Goal: Transaction & Acquisition: Purchase product/service

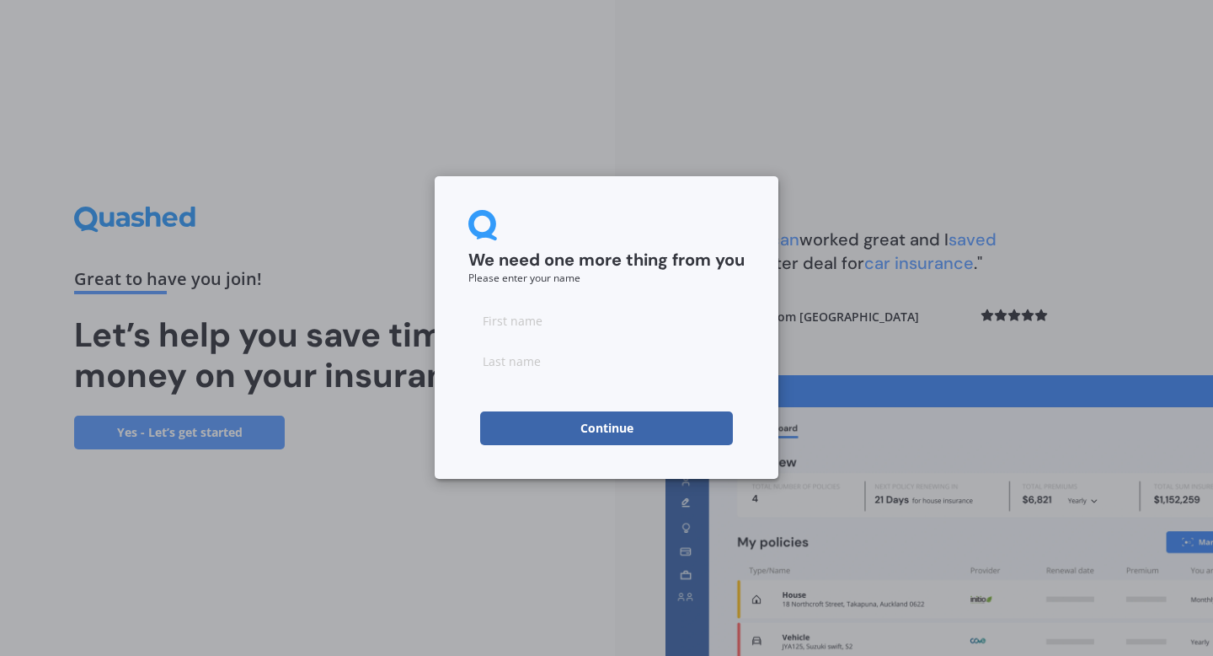
click at [658, 305] on input at bounding box center [606, 320] width 276 height 34
type input "zara"
click at [632, 354] on input at bounding box center [606, 361] width 276 height 34
type input "[PERSON_NAME]"
click at [640, 417] on button "Continue" at bounding box center [606, 428] width 253 height 34
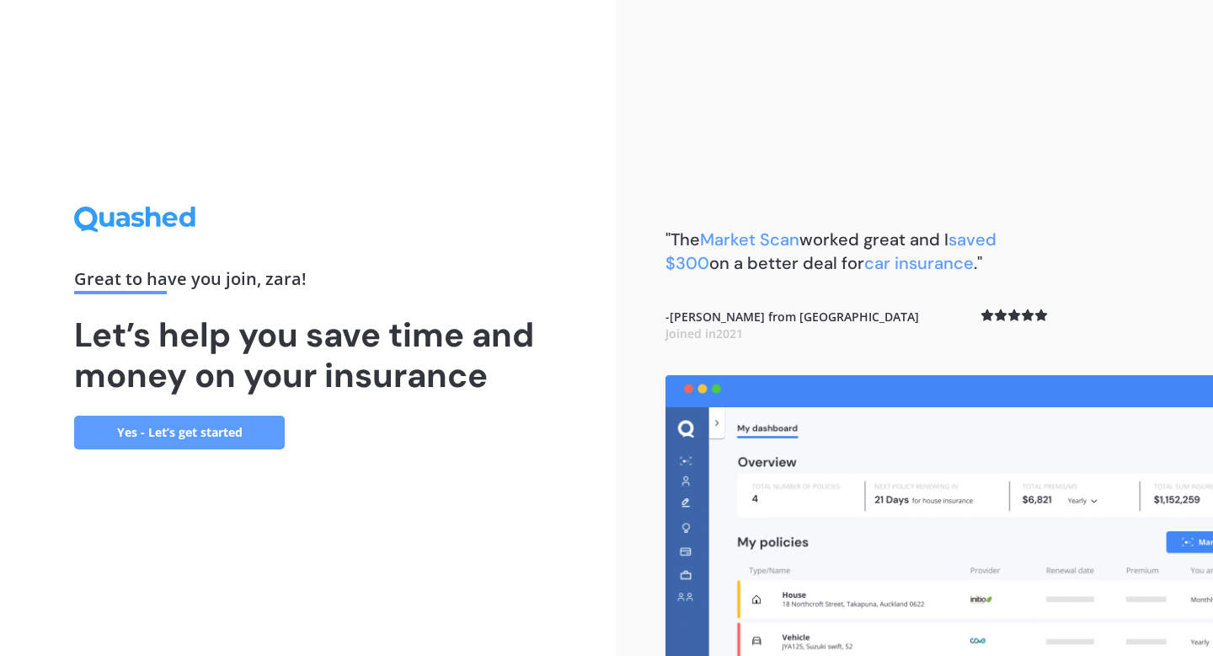
click at [175, 420] on link "Yes - Let’s get started" at bounding box center [179, 432] width 211 height 34
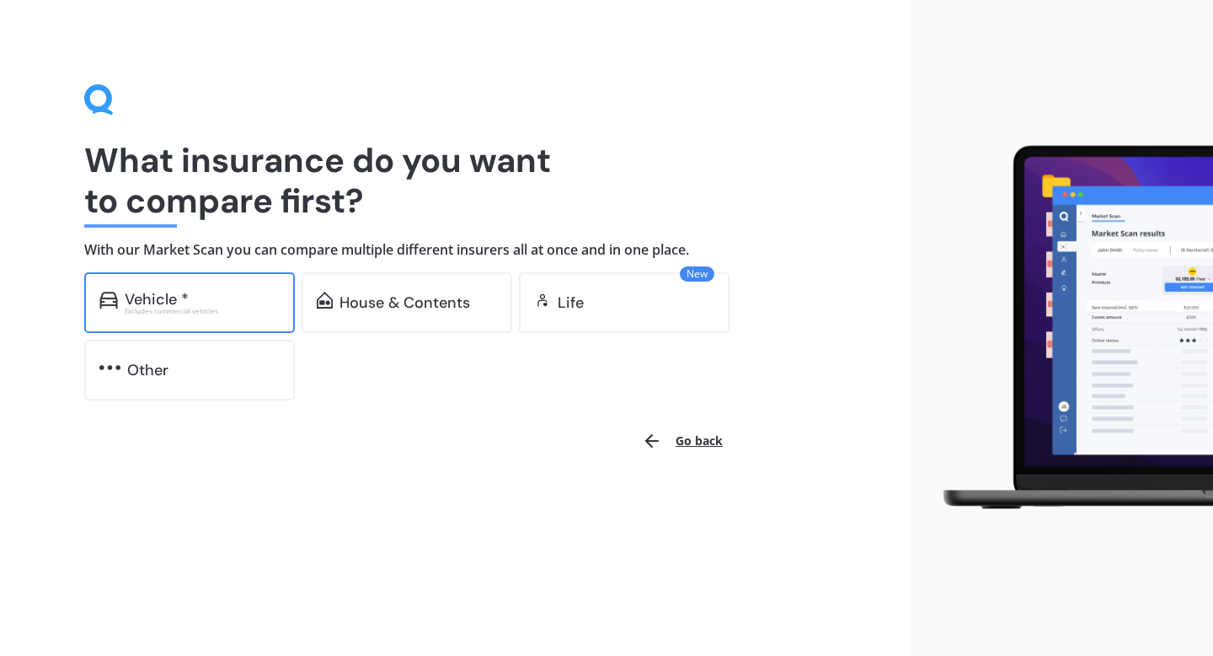
click at [150, 286] on div "Vehicle * Excludes commercial vehicles" at bounding box center [189, 302] width 211 height 61
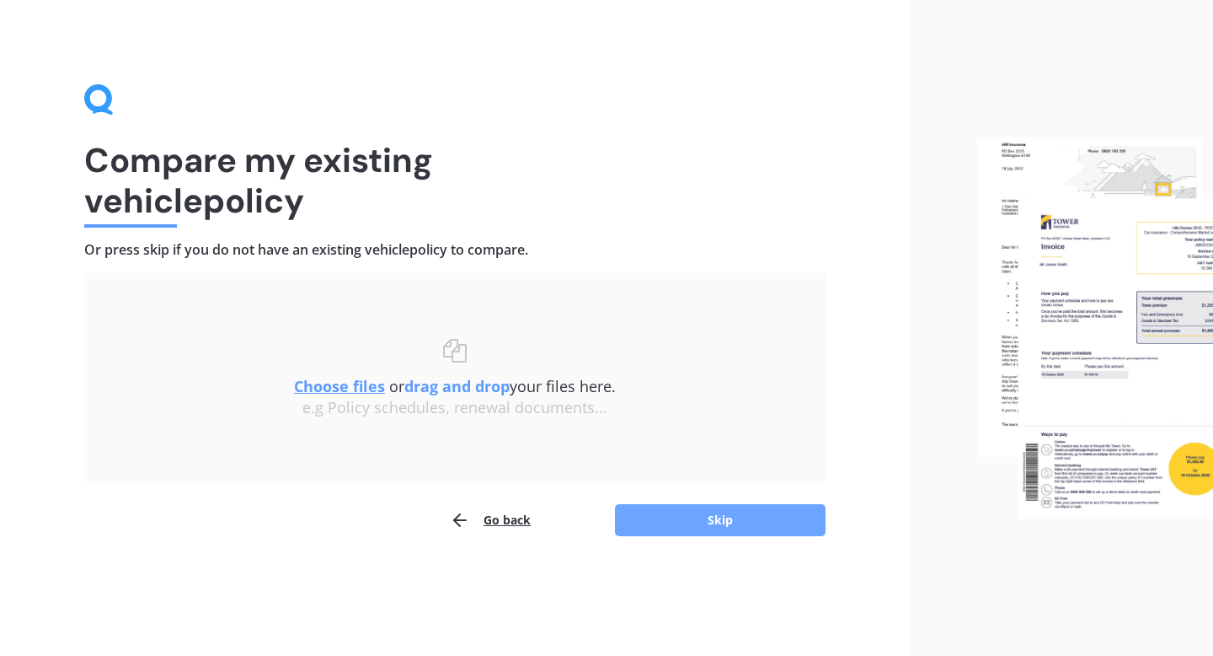
click at [642, 518] on button "Skip" at bounding box center [720, 520] width 211 height 32
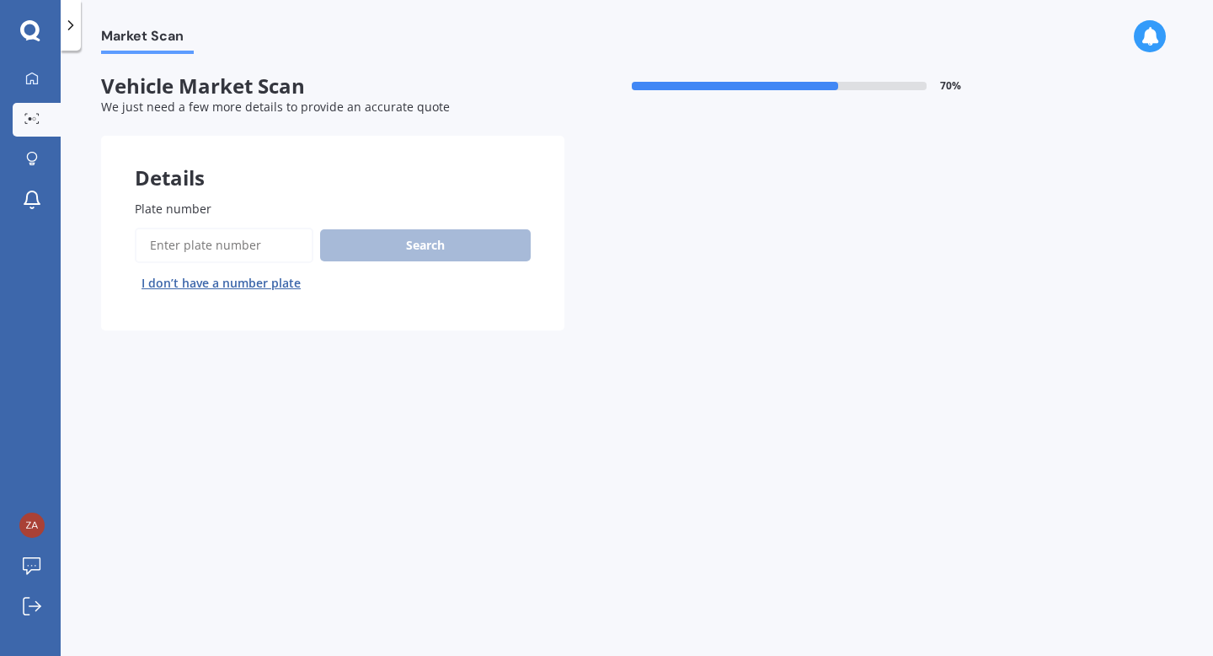
click at [238, 234] on input "Plate number" at bounding box center [224, 245] width 179 height 35
type input "zars"
click at [361, 244] on button "Search" at bounding box center [425, 245] width 211 height 32
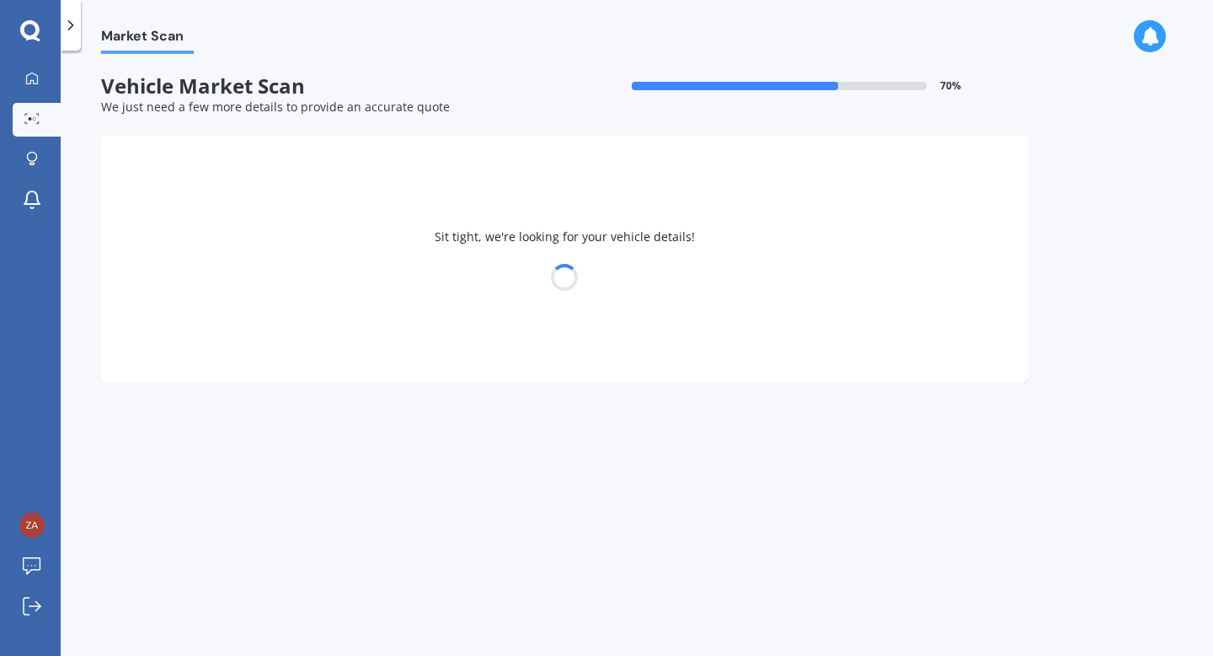
select select "NISSAN"
select select "NOTE"
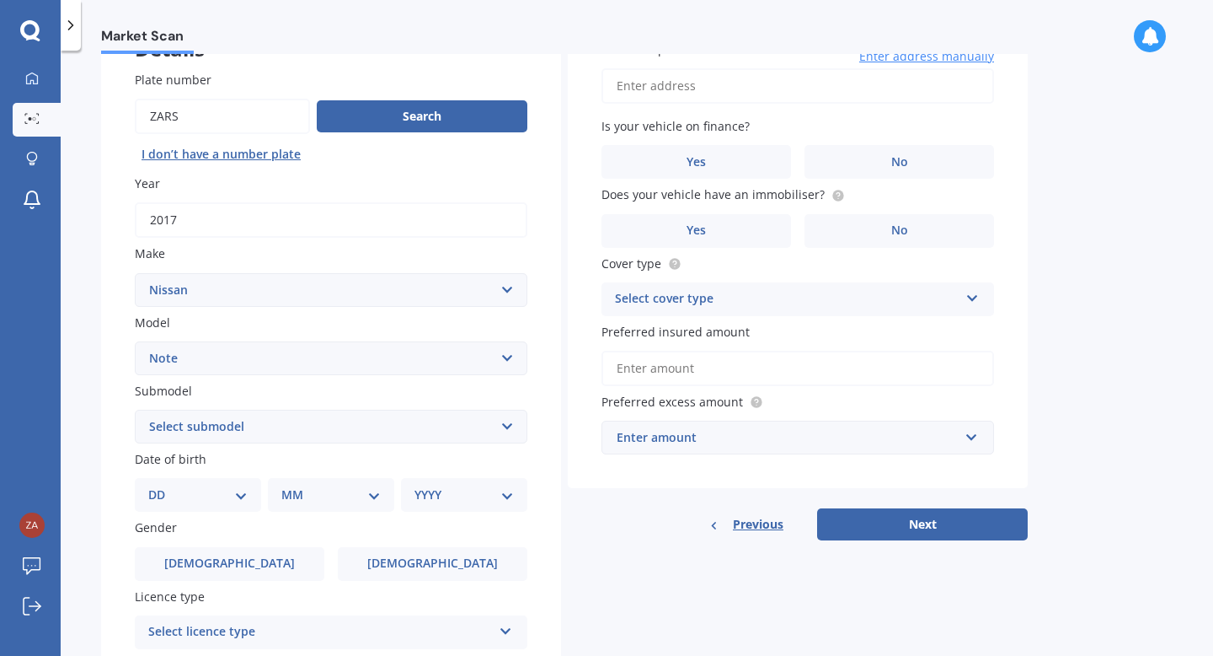
scroll to position [158, 0]
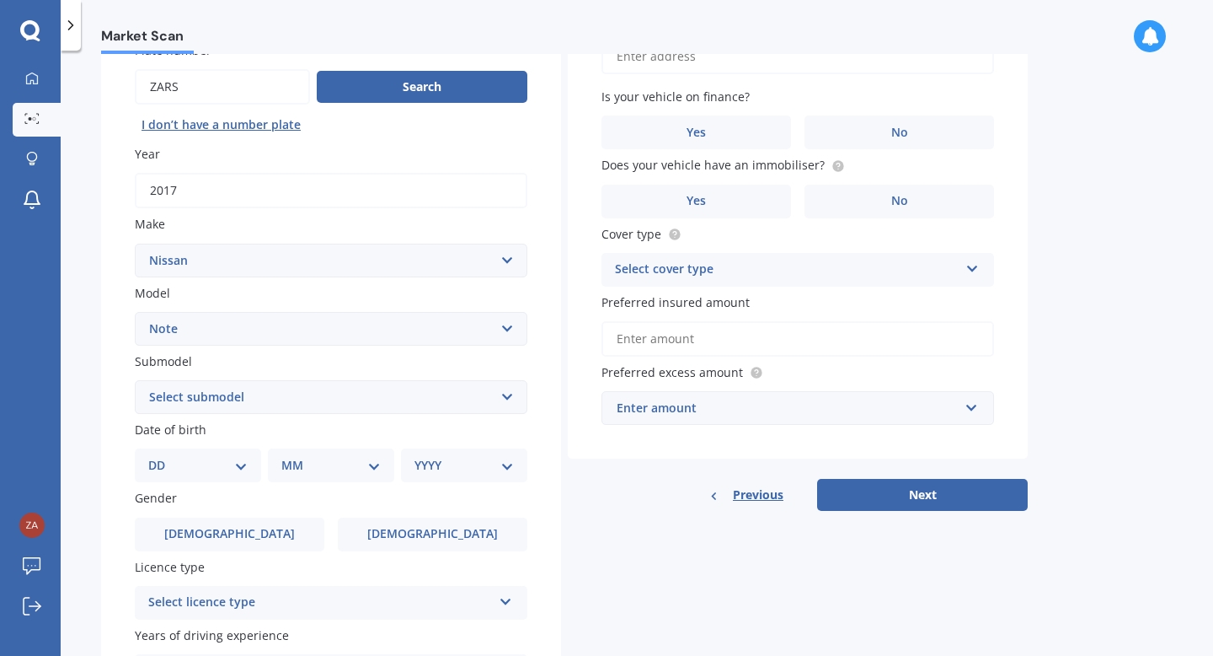
click at [345, 399] on select "Select submodel (All) E-Power Hatchback Non Turbo Station Wagon turbo" at bounding box center [331, 397] width 393 height 34
select select "E-POWER"
click at [135, 382] on select "Select submodel (All) E-Power Hatchback Non Turbo Station Wagon turbo" at bounding box center [331, 397] width 393 height 34
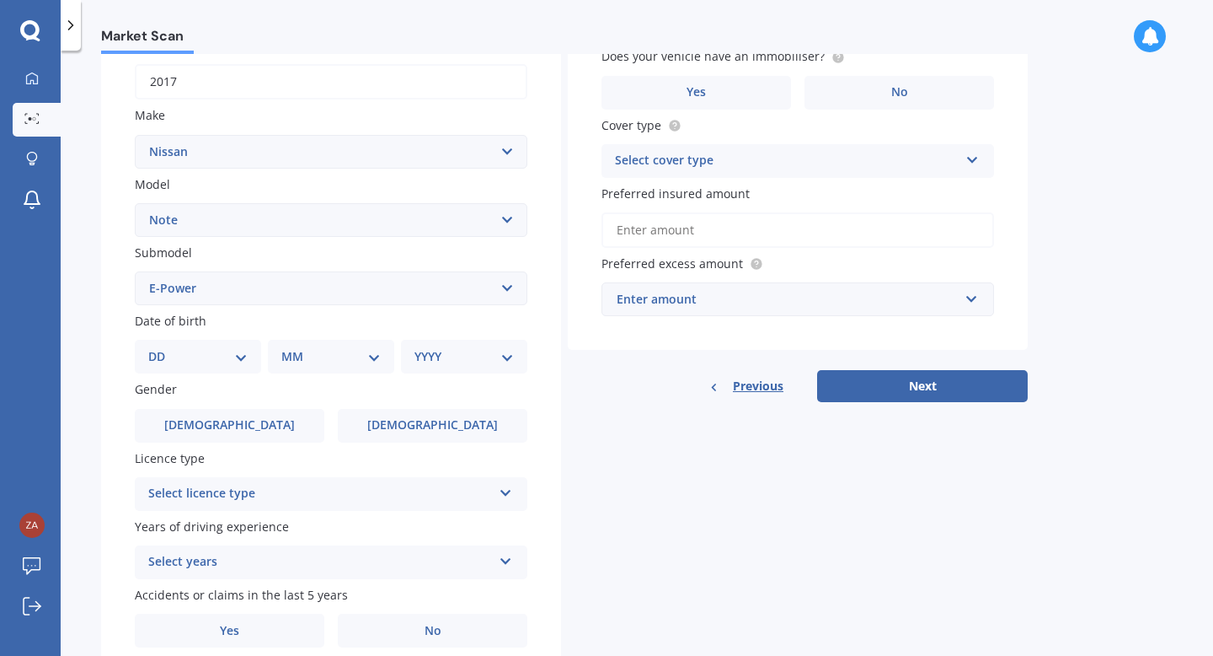
scroll to position [268, 0]
click at [228, 349] on select "DD 01 02 03 04 05 06 07 08 09 10 11 12 13 14 15 16 17 18 19 20 21 22 23 24 25 2…" at bounding box center [197, 355] width 99 height 19
select select "30"
click at [162, 349] on select "DD 01 02 03 04 05 06 07 08 09 10 11 12 13 14 15 16 17 18 19 20 21 22 23 24 25 2…" at bounding box center [197, 355] width 99 height 19
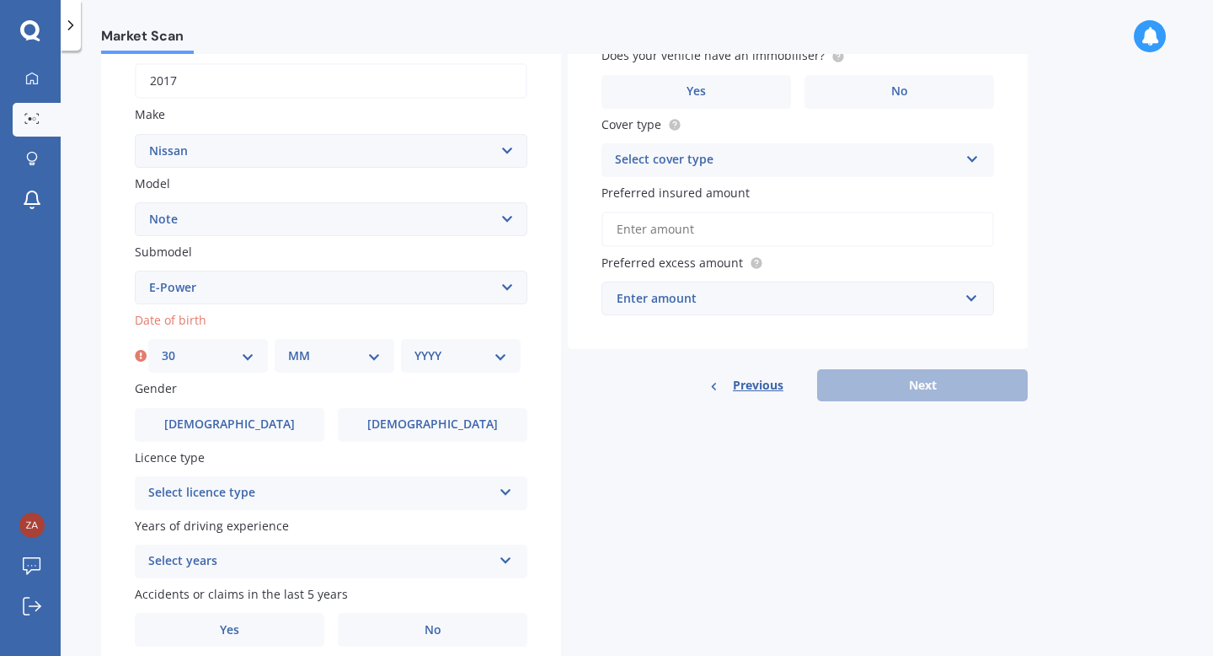
click at [368, 364] on select "MM 01 02 03 04 05 06 07 08 09 10 11 12" at bounding box center [334, 355] width 93 height 19
select select "04"
click at [288, 349] on select "MM 01 02 03 04 05 06 07 08 09 10 11 12" at bounding box center [334, 355] width 93 height 19
click at [480, 356] on select "YYYY 2025 2024 2023 2022 2021 2020 2019 2018 2017 2016 2015 2014 2013 2012 2011…" at bounding box center [461, 355] width 93 height 19
select select "1974"
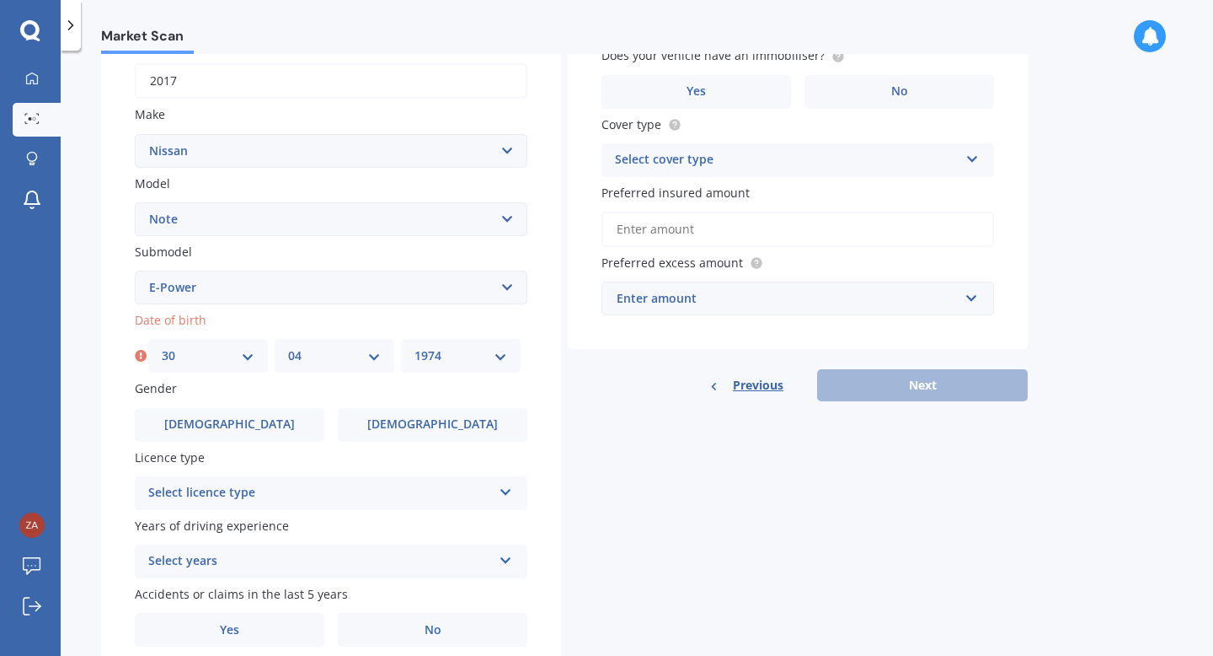
click at [415, 349] on select "YYYY 2025 2024 2023 2022 2021 2020 2019 2018 2017 2016 2015 2014 2013 2012 2011…" at bounding box center [461, 355] width 93 height 19
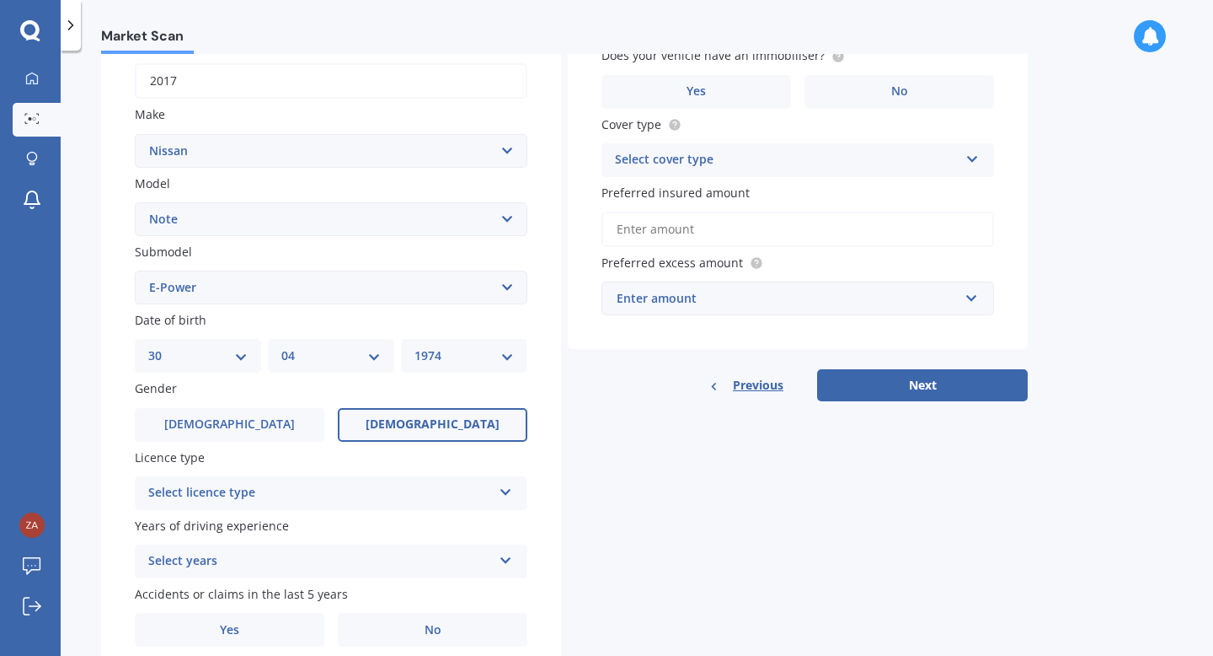
click at [342, 431] on label "[DEMOGRAPHIC_DATA]" at bounding box center [433, 425] width 190 height 34
click at [0, 0] on input "[DEMOGRAPHIC_DATA]" at bounding box center [0, 0] width 0 height 0
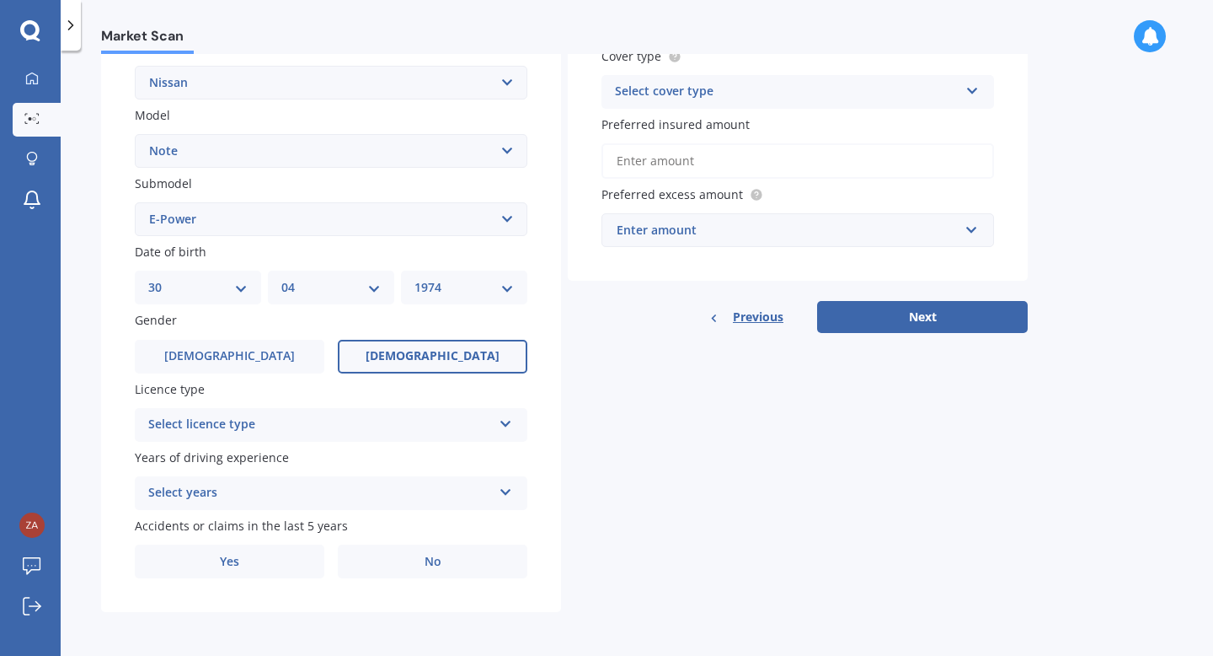
click at [342, 431] on div "Select licence type" at bounding box center [320, 425] width 344 height 20
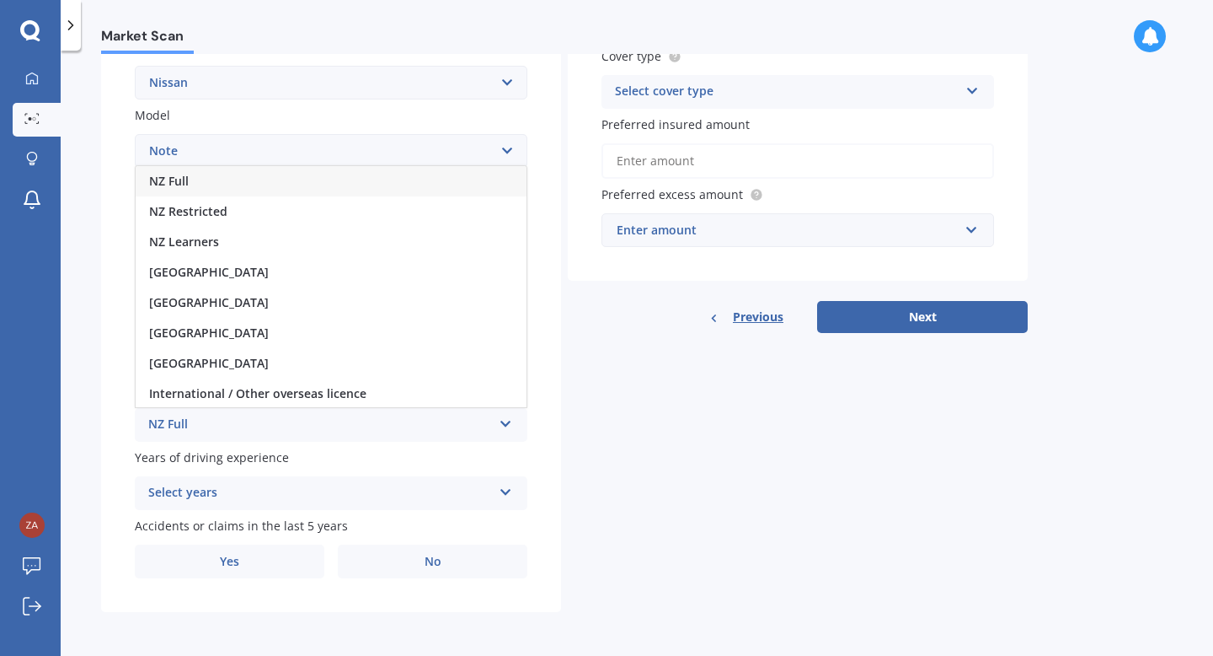
click at [351, 191] on div "NZ Full" at bounding box center [331, 181] width 391 height 30
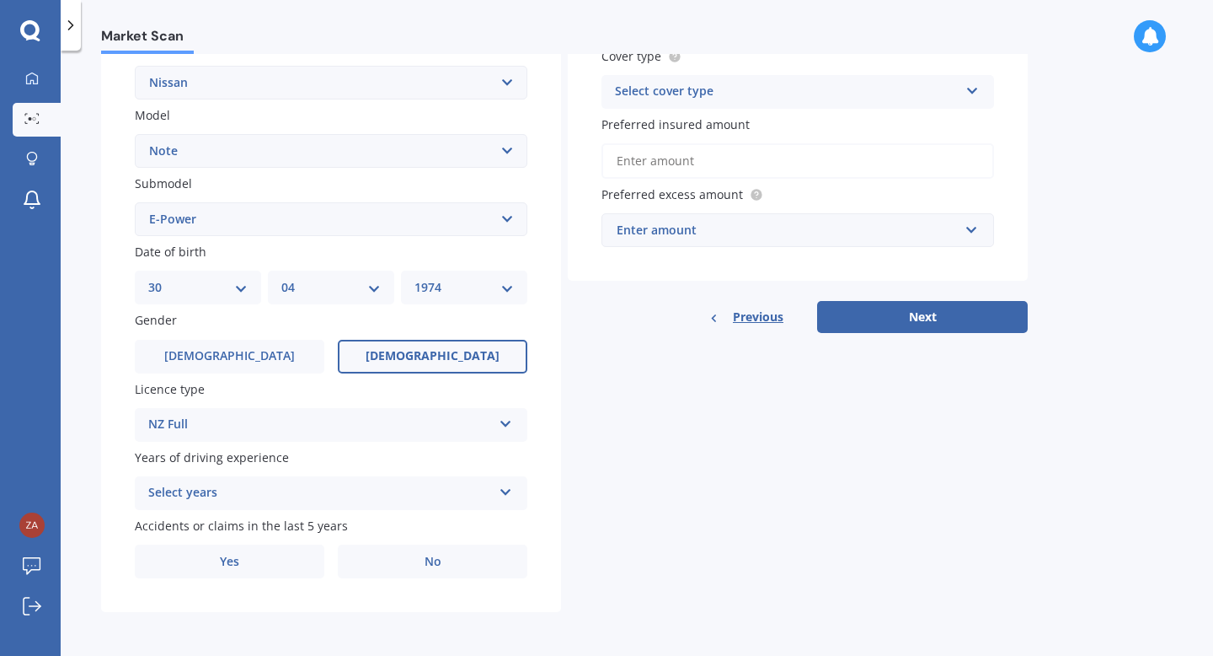
click at [312, 490] on div "Select years" at bounding box center [320, 493] width 344 height 20
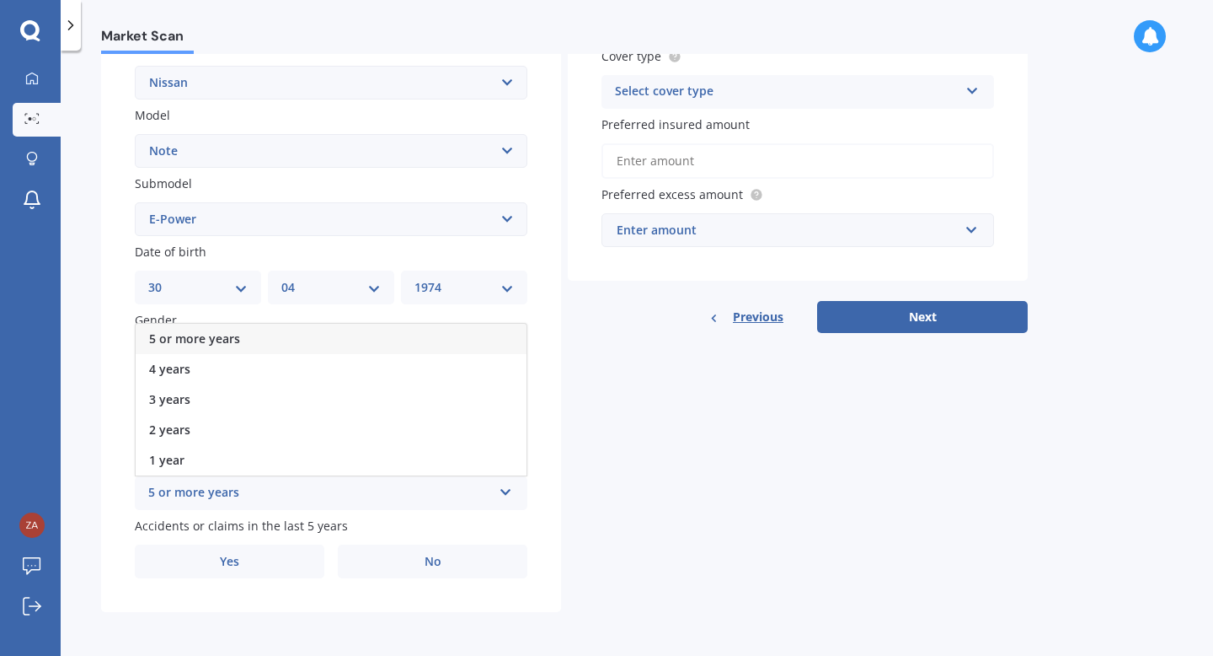
click at [312, 346] on div "5 or more years" at bounding box center [331, 339] width 391 height 30
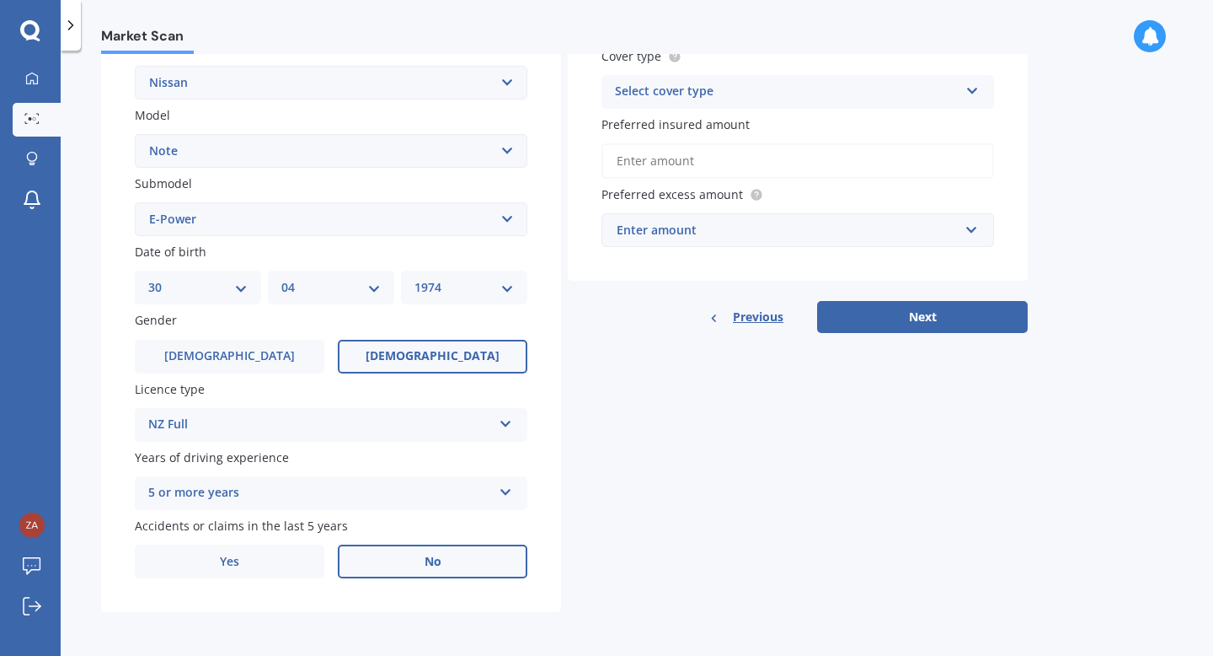
click at [384, 560] on label "No" at bounding box center [433, 561] width 190 height 34
click at [0, 0] on input "No" at bounding box center [0, 0] width 0 height 0
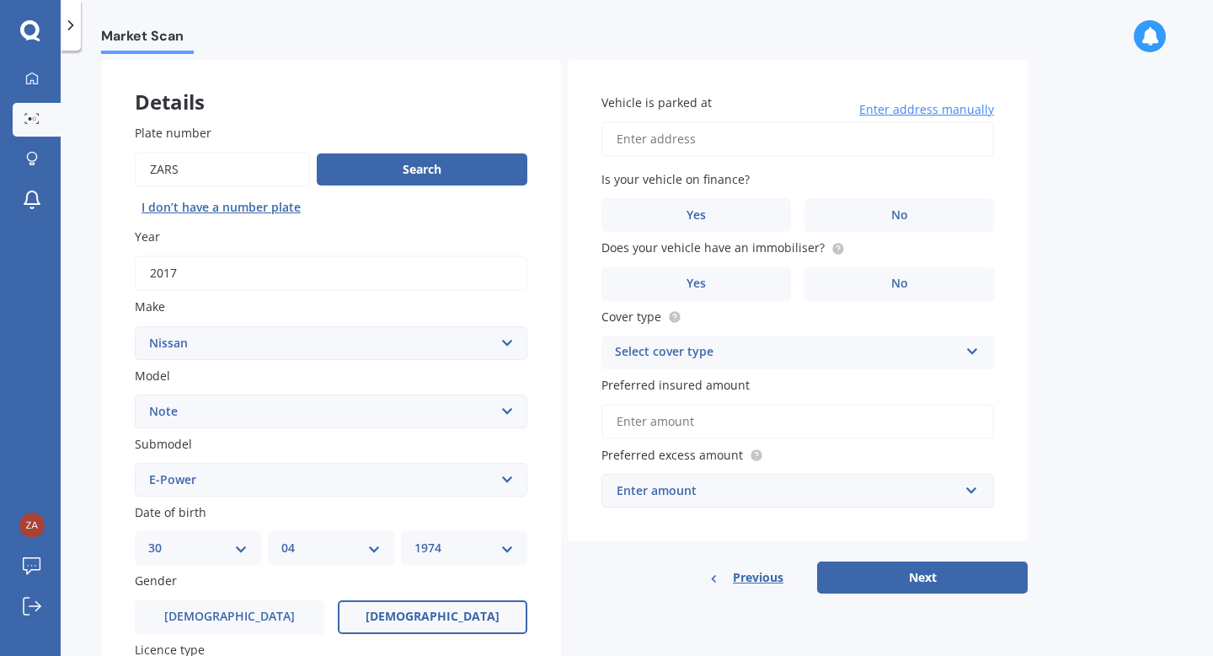
scroll to position [0, 0]
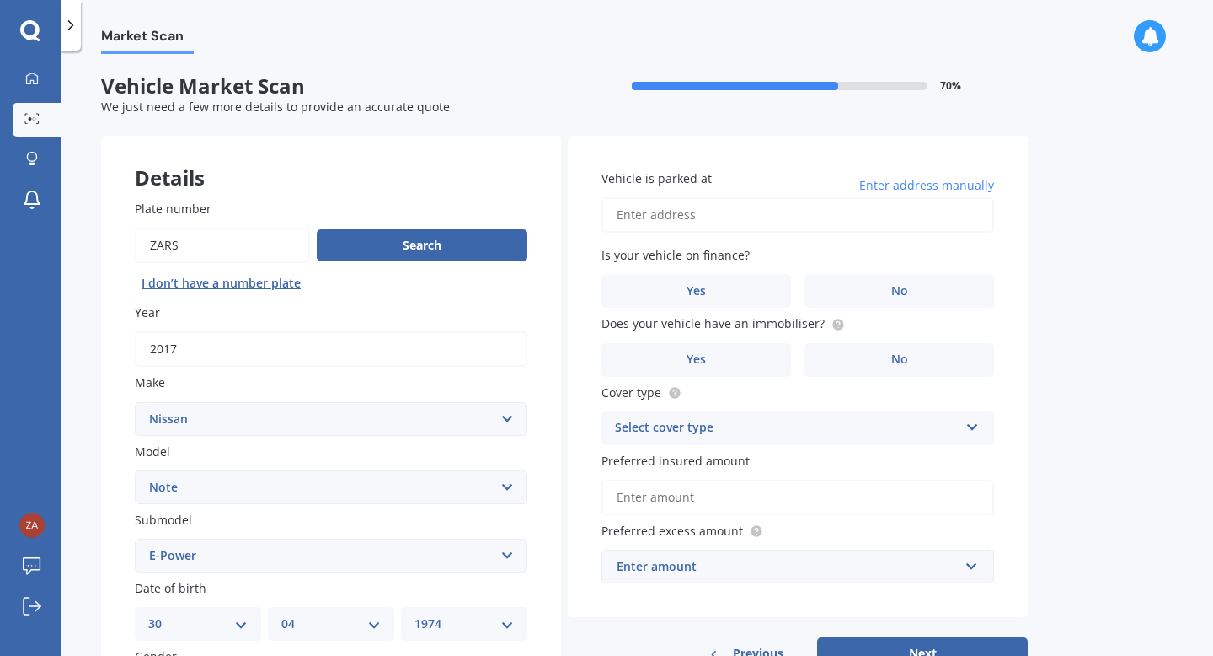
click at [683, 217] on input "Vehicle is parked at" at bounding box center [798, 214] width 393 height 35
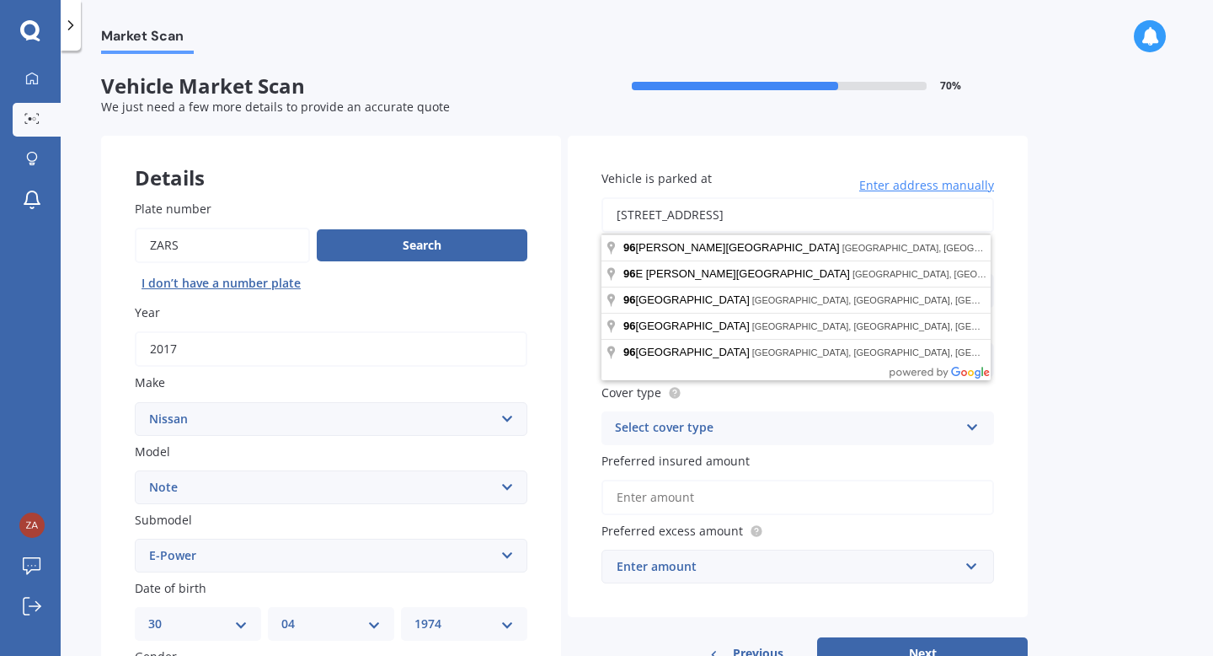
drag, startPoint x: 694, startPoint y: 217, endPoint x: 859, endPoint y: 217, distance: 165.2
click at [859, 217] on input "[STREET_ADDRESS]" at bounding box center [798, 214] width 393 height 35
click at [935, 207] on input "[STREET_ADDRESS]" at bounding box center [798, 214] width 393 height 35
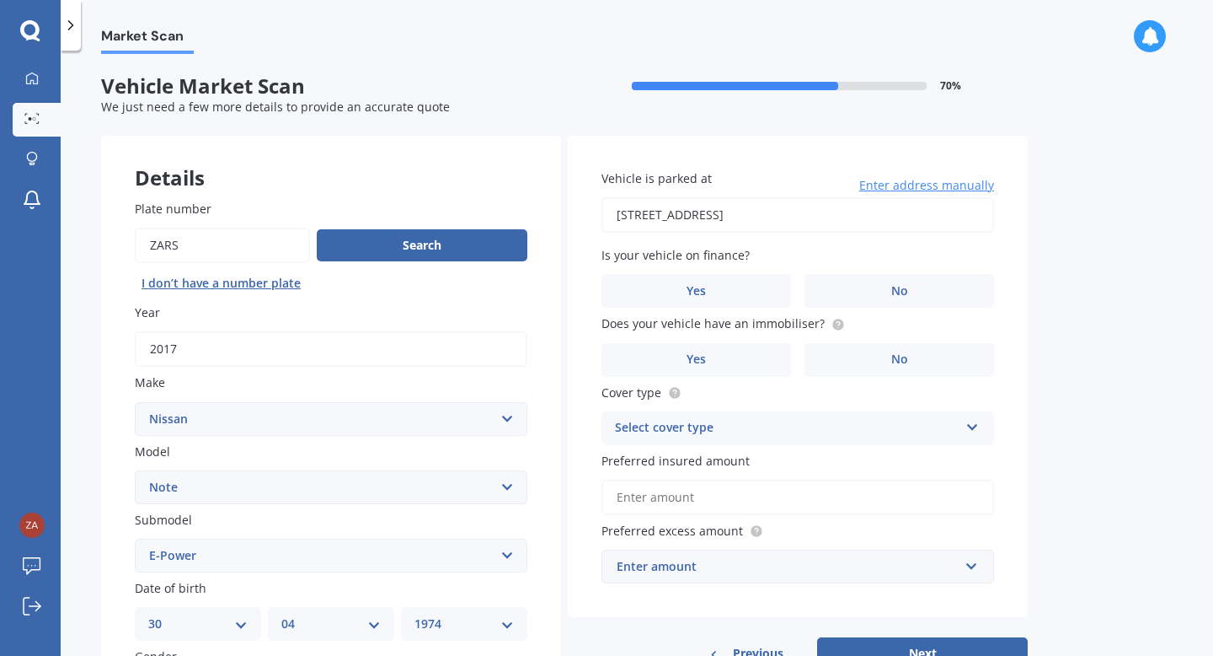
type input "[STREET_ADDRESS]"
click at [868, 286] on label "No" at bounding box center [900, 291] width 190 height 34
click at [0, 0] on input "No" at bounding box center [0, 0] width 0 height 0
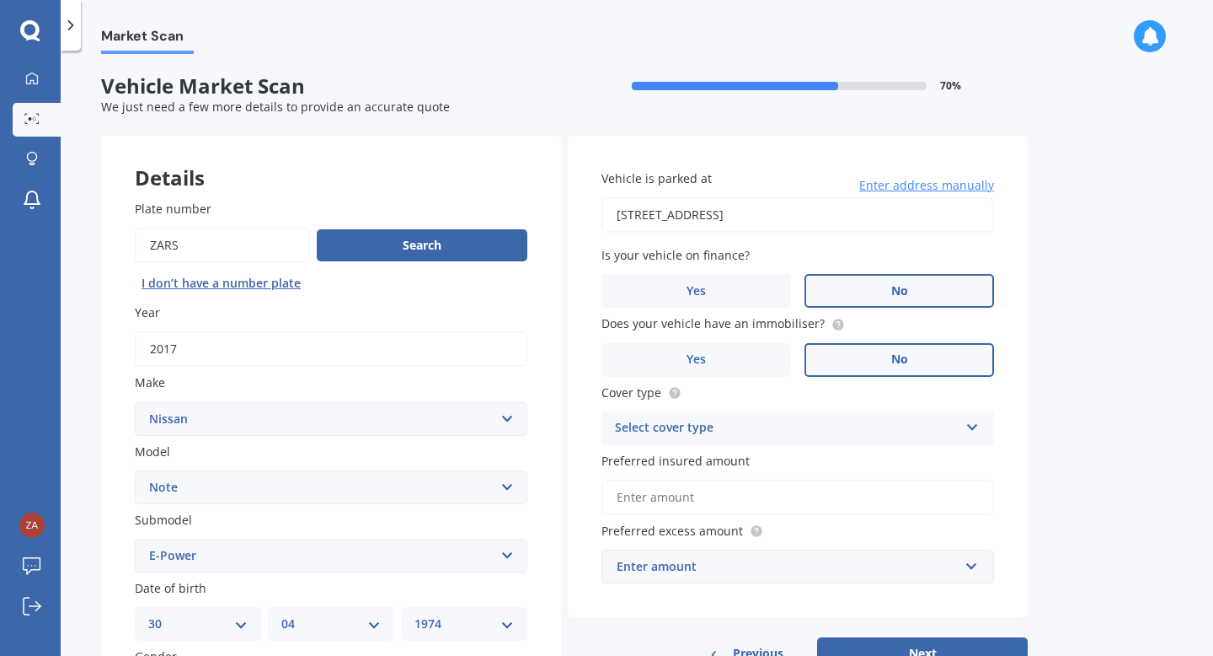
click at [870, 369] on label "No" at bounding box center [900, 360] width 190 height 34
click at [0, 0] on input "No" at bounding box center [0, 0] width 0 height 0
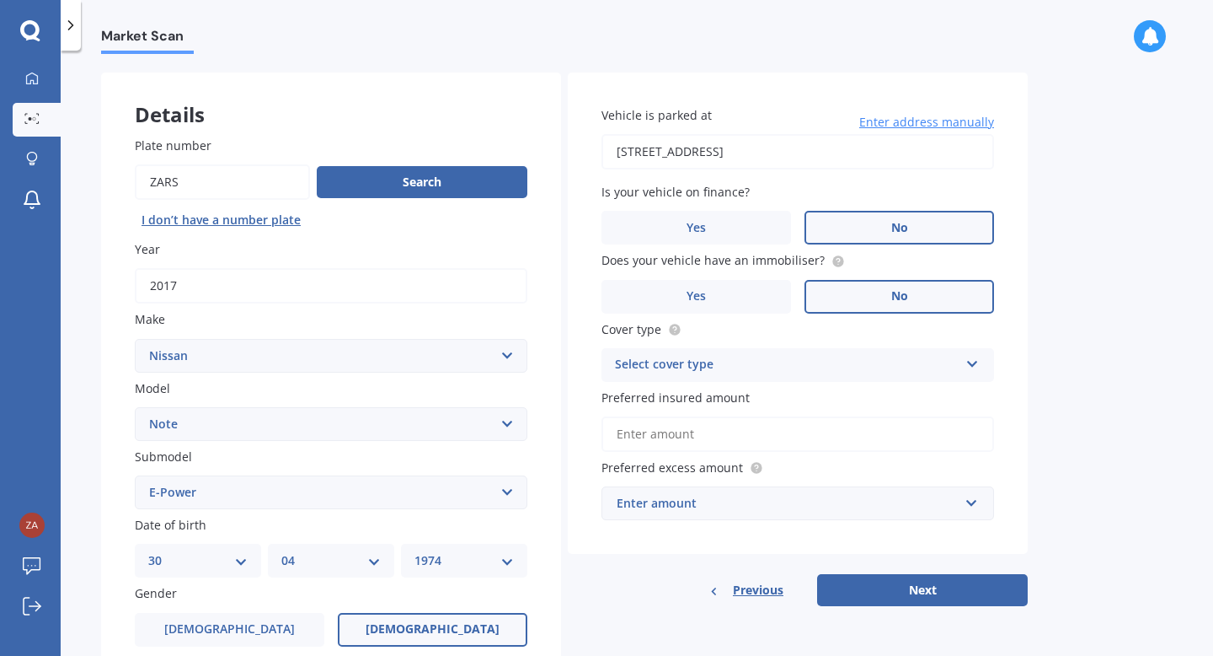
scroll to position [80, 0]
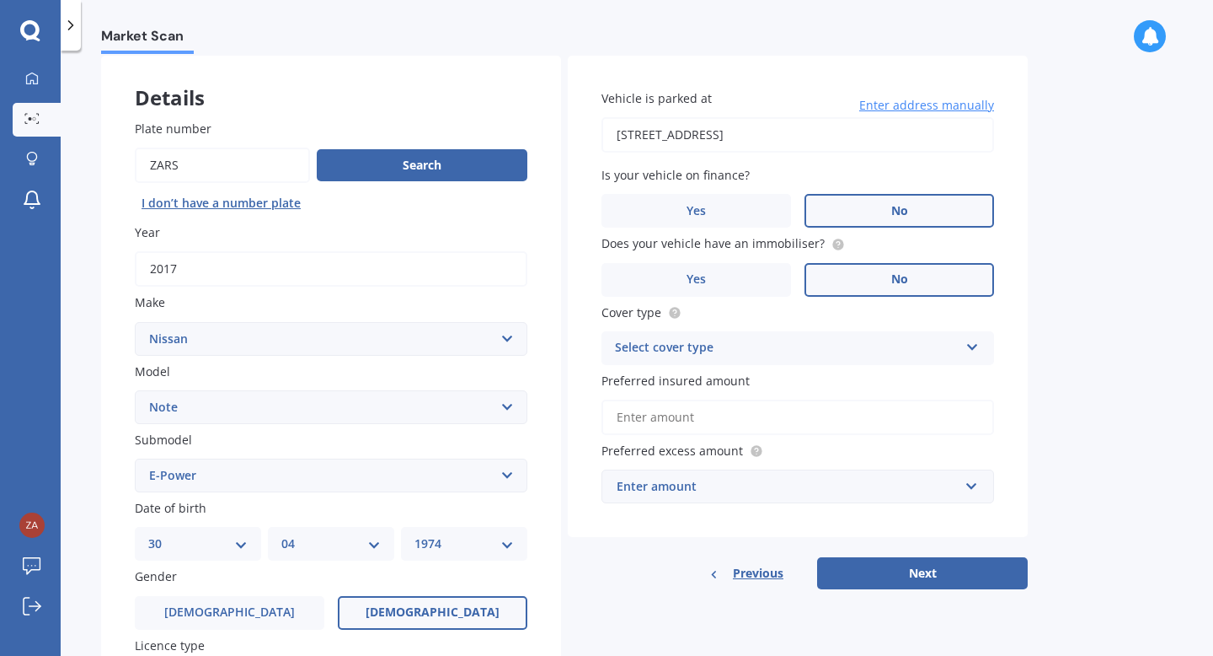
click at [861, 358] on div "Select cover type" at bounding box center [787, 348] width 344 height 20
click at [855, 373] on div "Comprehensive" at bounding box center [797, 381] width 391 height 30
click at [831, 481] on div "Enter amount" at bounding box center [788, 486] width 342 height 19
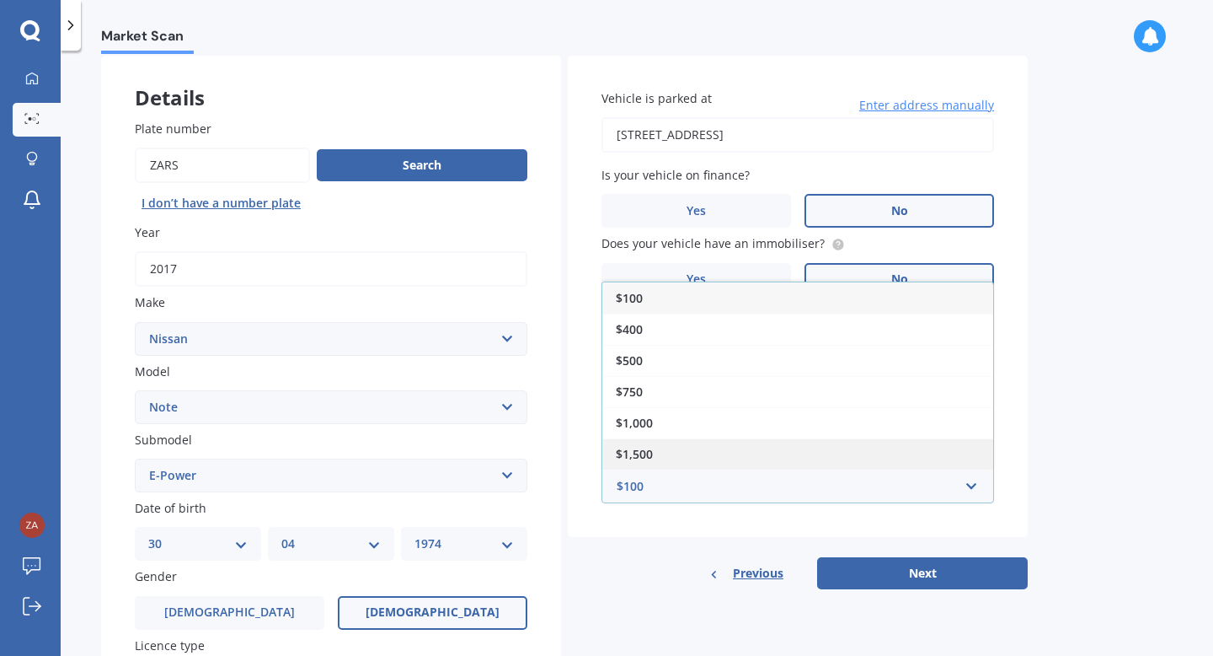
click at [827, 458] on div "$1,500" at bounding box center [797, 453] width 391 height 31
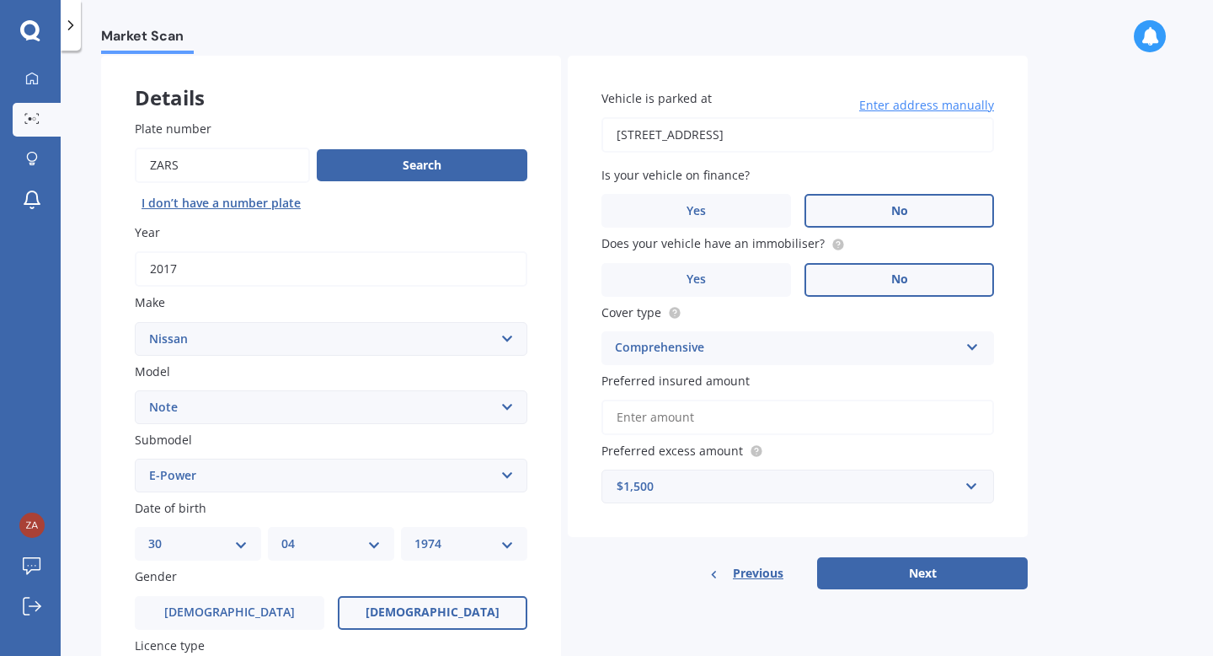
click at [837, 416] on input "Preferred insured amount" at bounding box center [798, 416] width 393 height 35
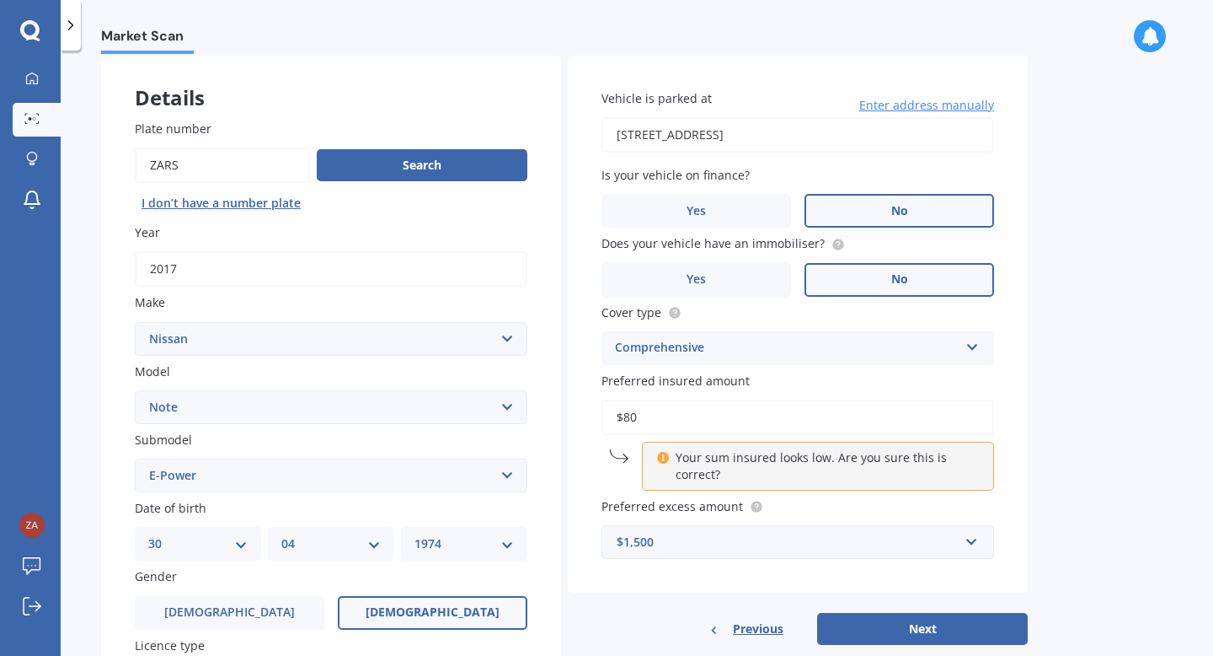
type input "$8"
click at [857, 465] on p "Your sum insured looks low. Are you sure this is correct?" at bounding box center [824, 466] width 297 height 34
drag, startPoint x: 821, startPoint y: 428, endPoint x: 396, endPoint y: 426, distance: 424.7
click at [396, 426] on div "Details Plate number Search I don’t have a number plate Year [DATE] Make Select…" at bounding box center [564, 462] width 927 height 813
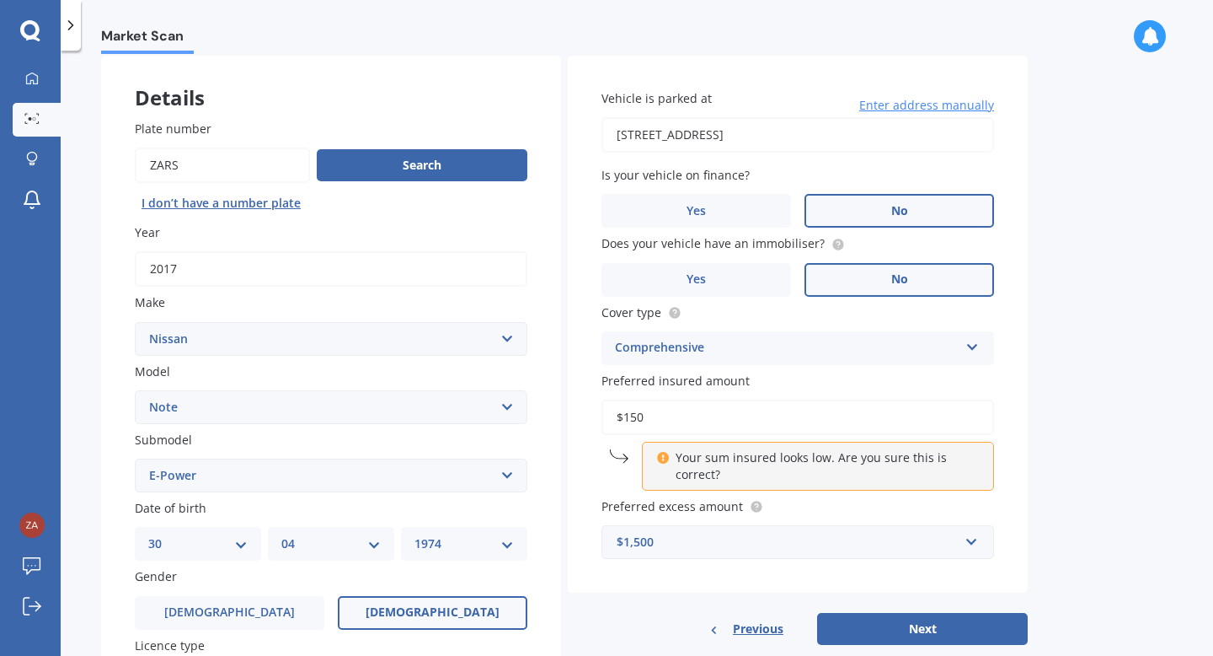
type input "$1,500"
click button "Next" at bounding box center [922, 629] width 211 height 32
select select "30"
select select "04"
select select "1974"
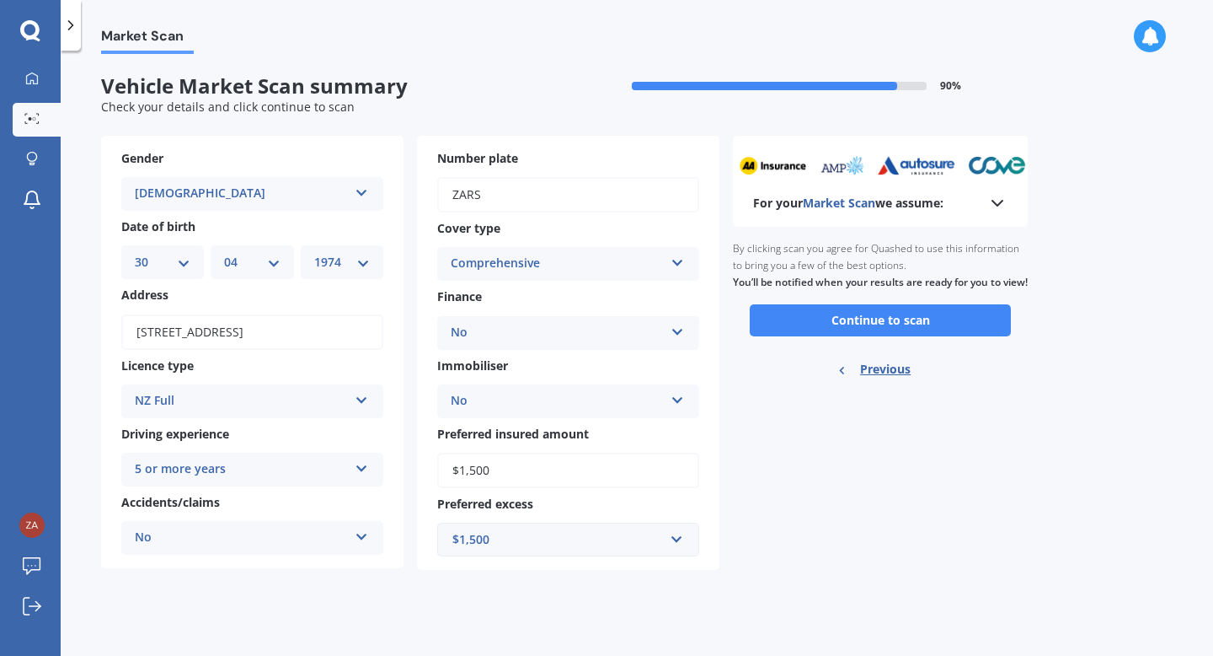
scroll to position [0, 0]
click at [824, 336] on button "Continue to scan" at bounding box center [880, 320] width 261 height 32
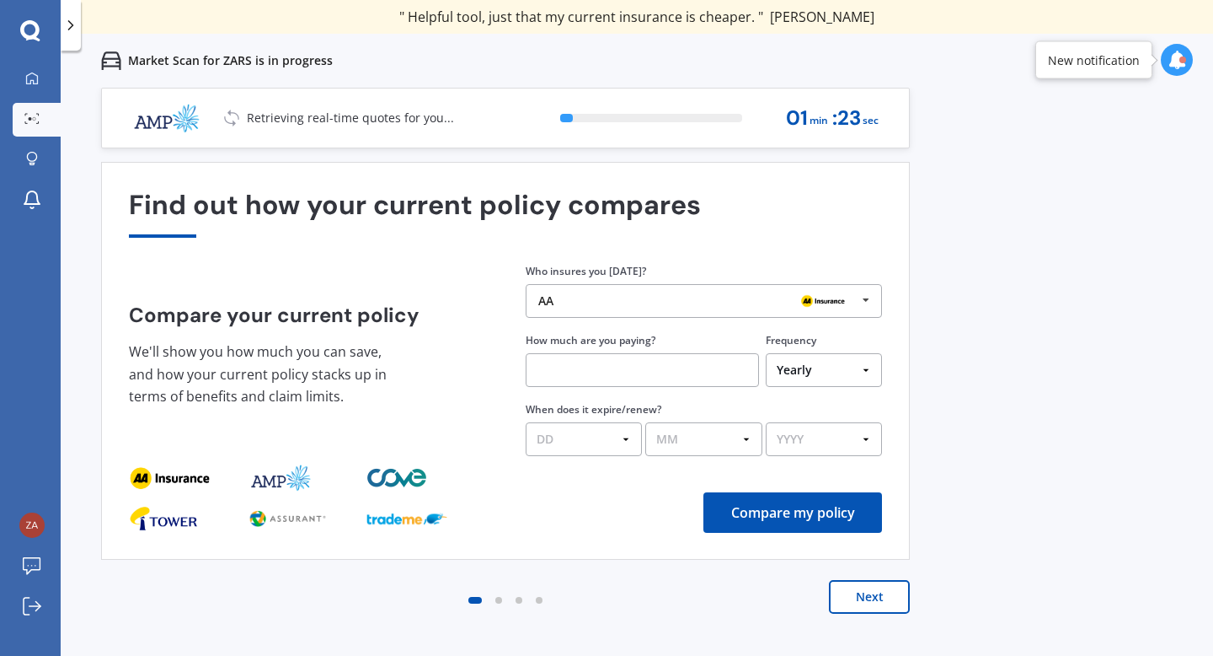
click at [852, 594] on button "Next" at bounding box center [869, 597] width 81 height 34
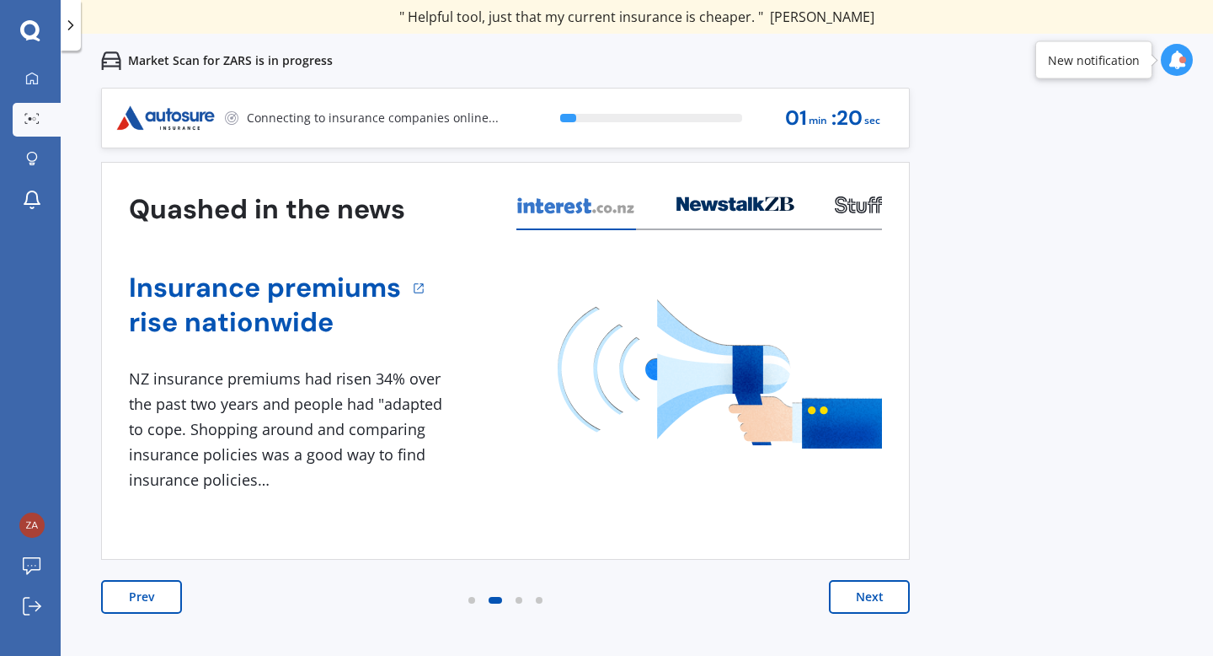
click at [854, 594] on button "Next" at bounding box center [869, 597] width 81 height 34
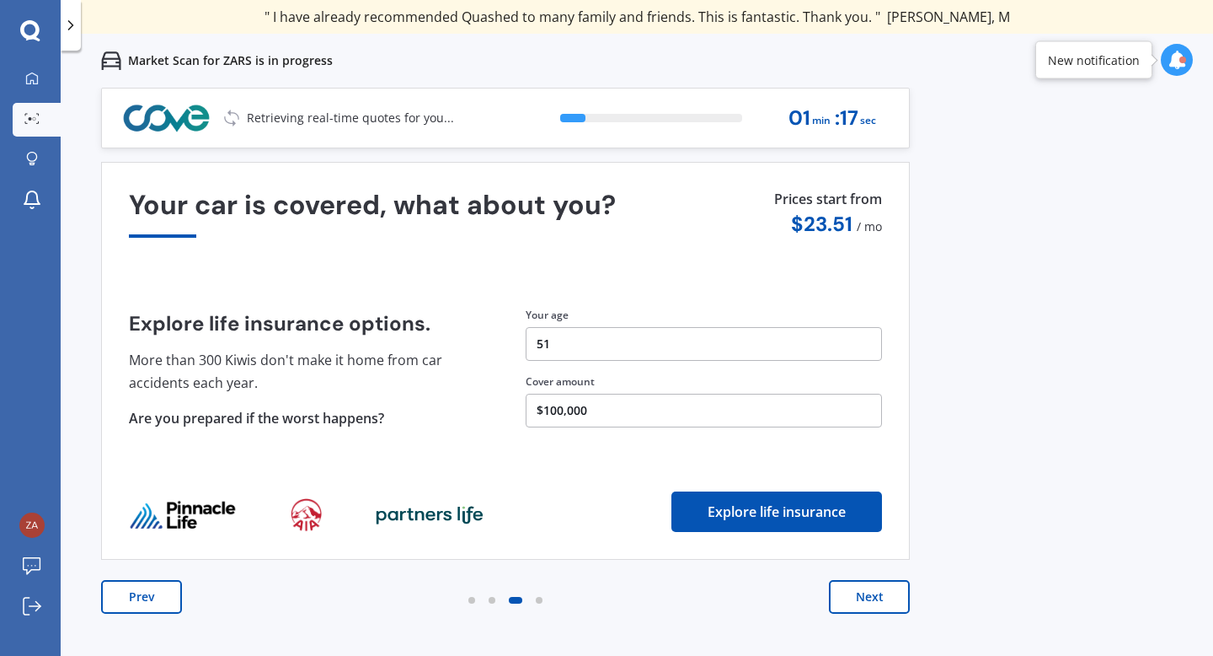
click at [854, 594] on button "Next" at bounding box center [869, 597] width 81 height 34
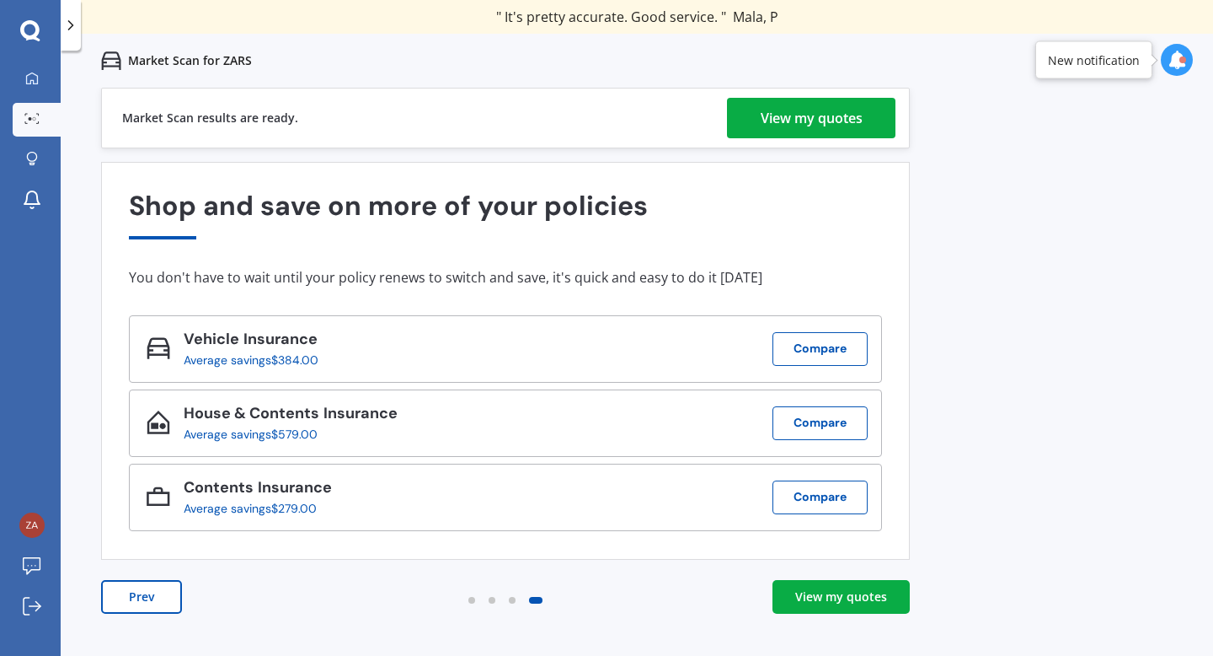
click at [827, 99] on div "View my quotes" at bounding box center [812, 118] width 102 height 40
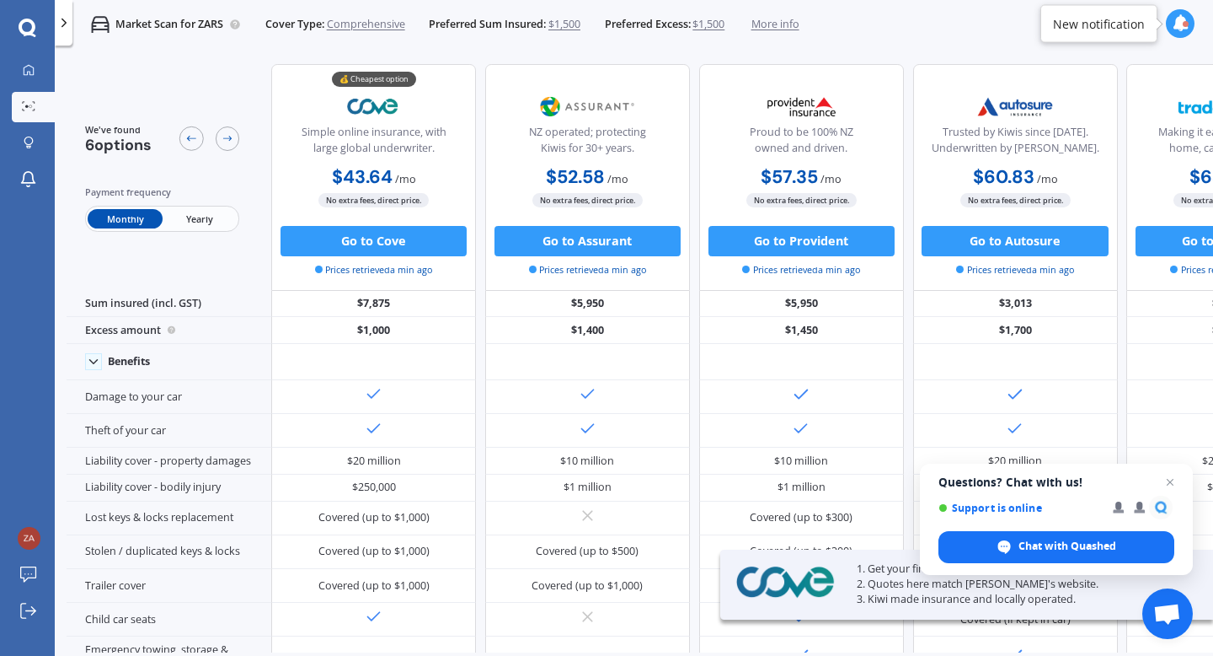
click at [207, 209] on span "Yearly" at bounding box center [200, 218] width 74 height 19
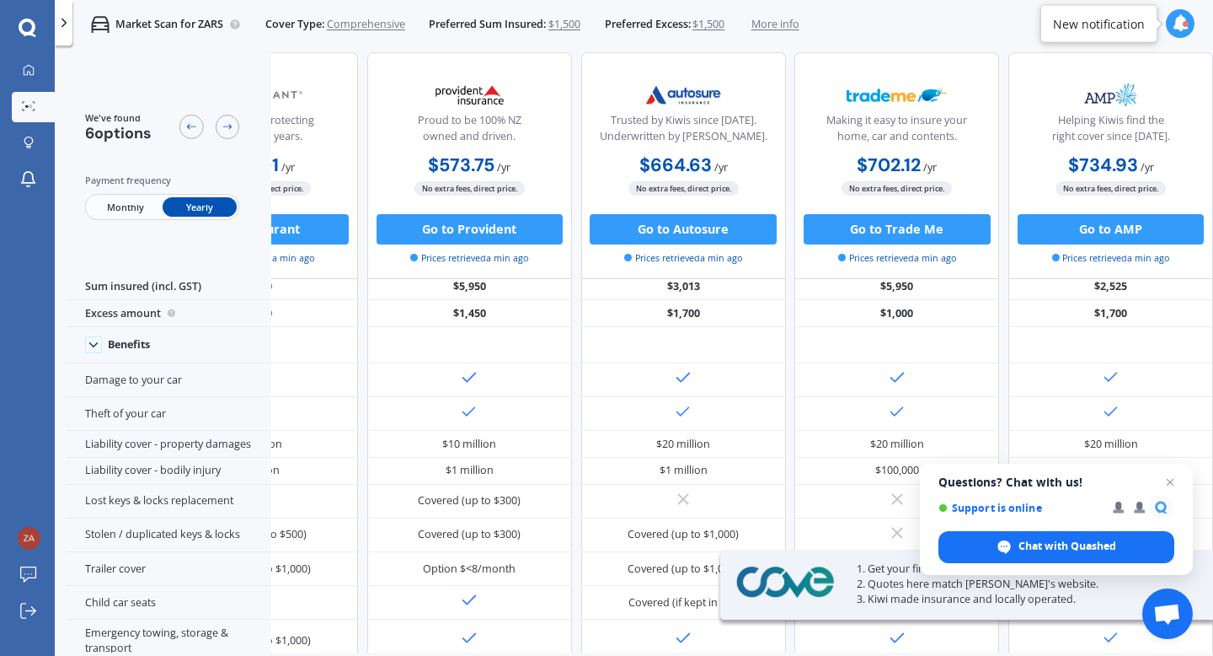
scroll to position [19, 0]
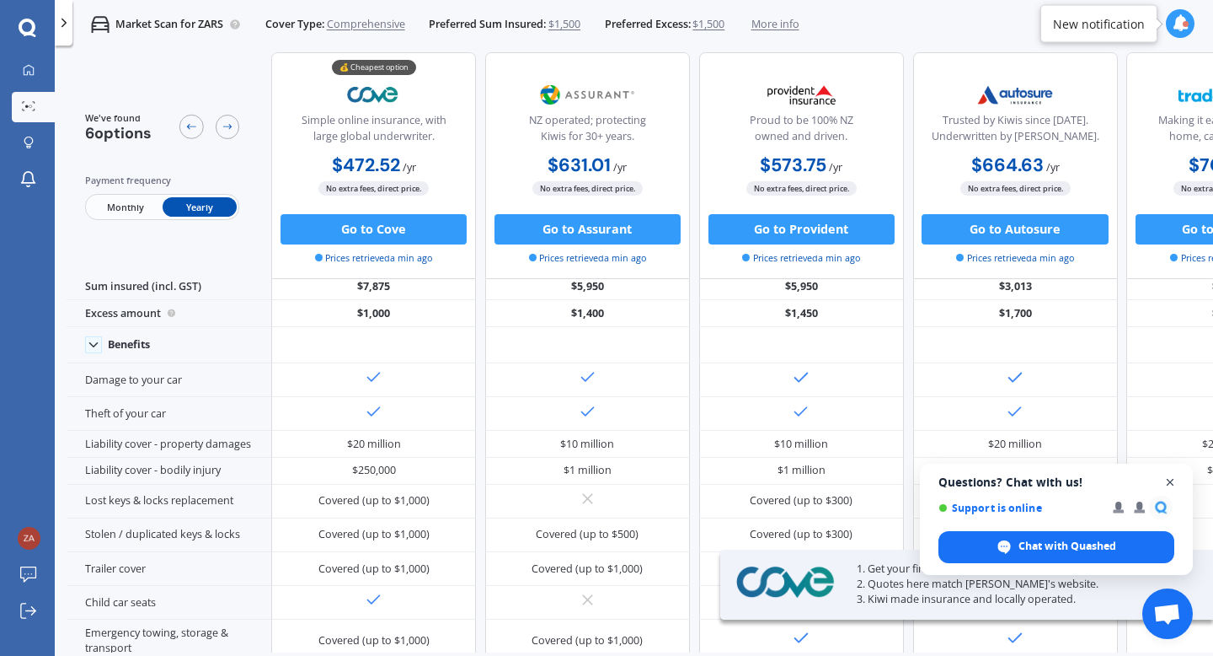
click at [1171, 482] on span "Open chat" at bounding box center [1170, 482] width 21 height 21
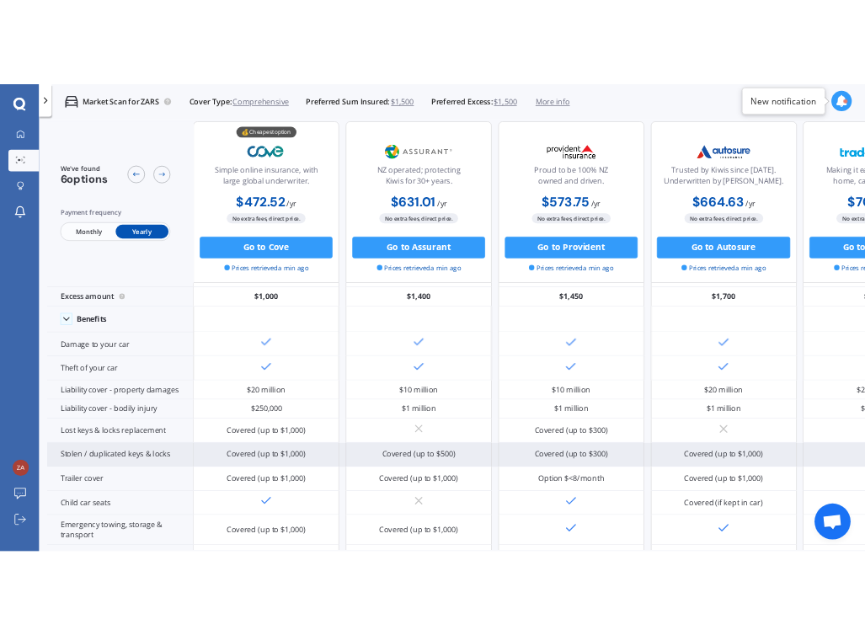
scroll to position [0, 0]
